Goal: Find specific page/section: Find specific page/section

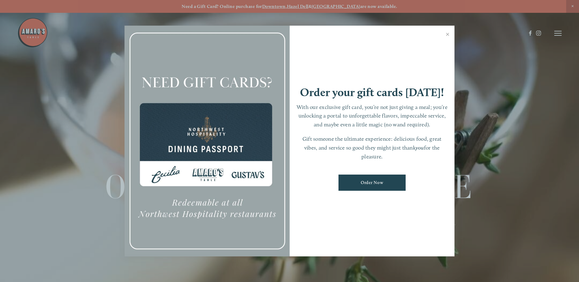
click at [558, 32] on div at bounding box center [289, 141] width 579 height 282
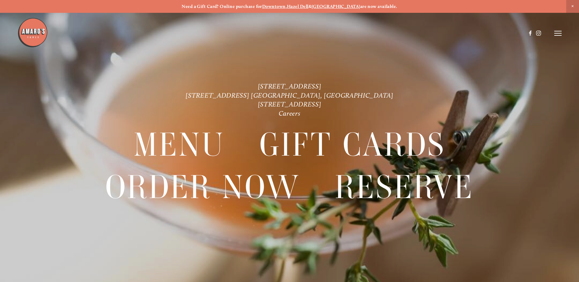
click at [285, 7] on strong "Downtown" at bounding box center [273, 6] width 23 height 5
click at [560, 32] on icon at bounding box center [557, 32] width 7 height 5
click at [476, 31] on span "Visit" at bounding box center [475, 33] width 10 height 6
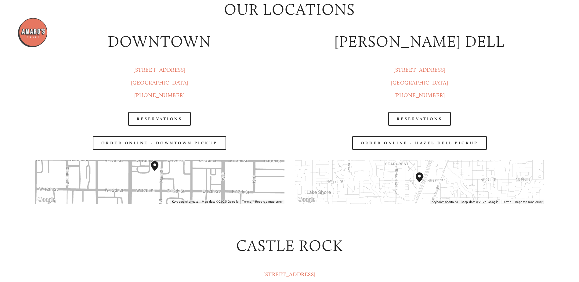
scroll to position [884, 0]
click at [151, 71] on link "[STREET_ADDRESS]" at bounding box center [159, 76] width 57 height 19
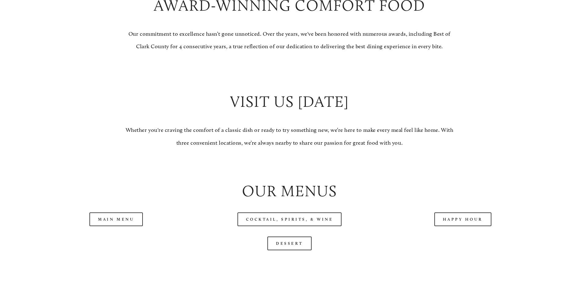
scroll to position [579, 0]
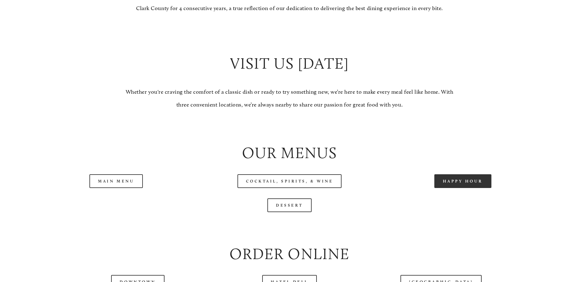
click at [473, 188] on link "Happy Hour" at bounding box center [462, 181] width 57 height 14
